Goal: Task Accomplishment & Management: Use online tool/utility

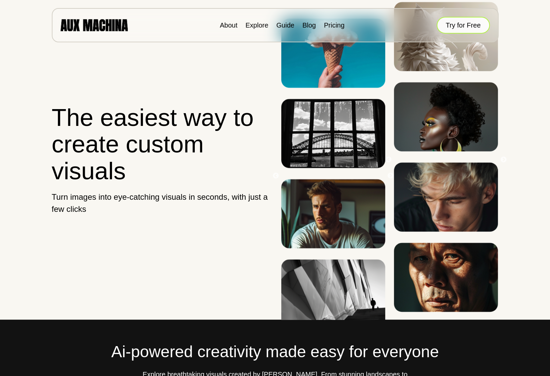
click at [448, 25] on button "Try for Free" at bounding box center [462, 25] width 53 height 17
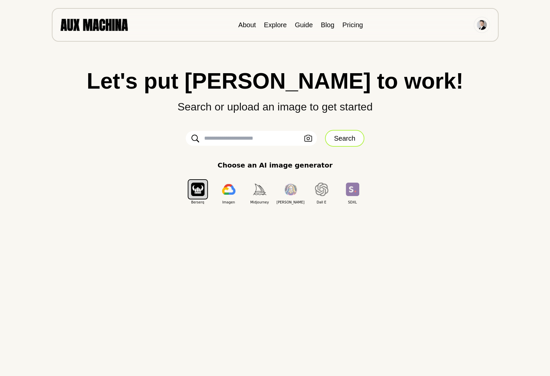
click at [344, 137] on button "Search" at bounding box center [344, 138] width 39 height 17
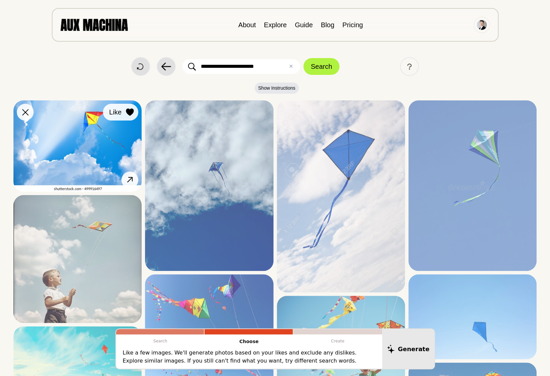
click at [128, 107] on div at bounding box center [130, 112] width 10 height 10
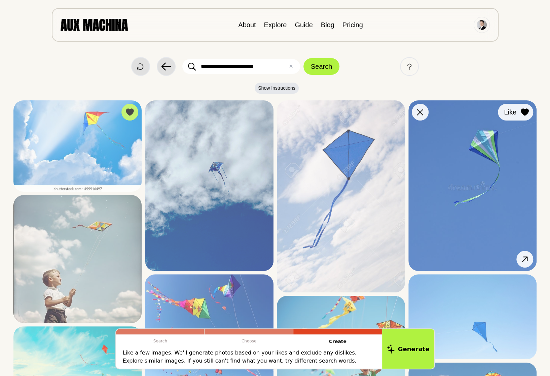
click at [525, 107] on button "Like" at bounding box center [515, 112] width 35 height 17
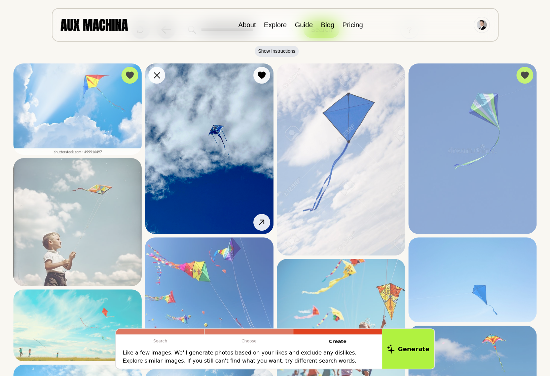
scroll to position [67, 0]
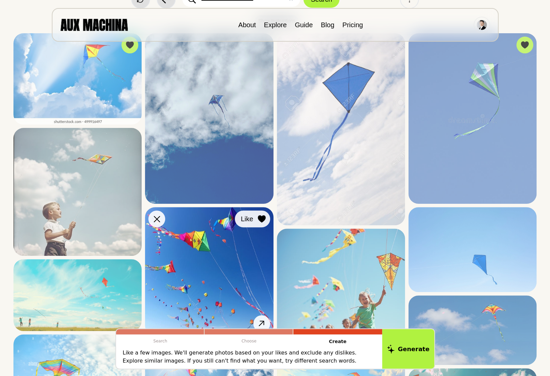
click at [261, 219] on icon at bounding box center [261, 218] width 8 height 7
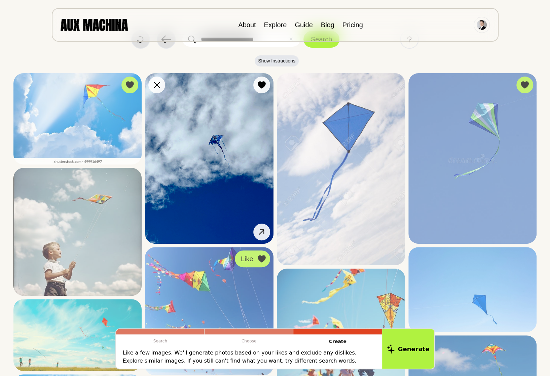
scroll to position [0, 0]
